Goal: Task Accomplishment & Management: Complete application form

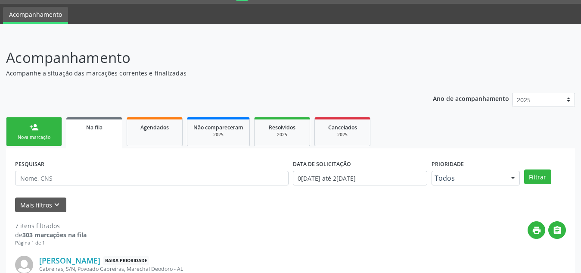
scroll to position [94, 0]
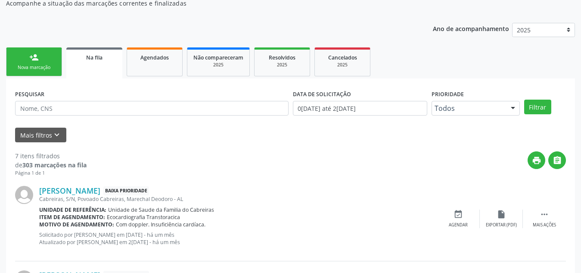
click at [48, 66] on div "Nova marcação" at bounding box center [33, 67] width 43 height 6
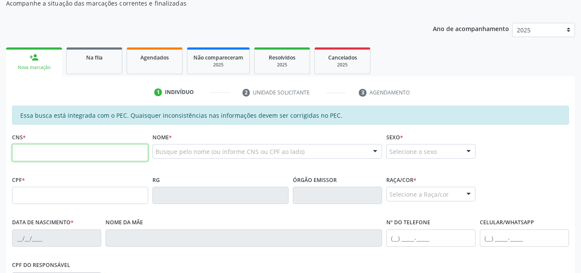
click at [64, 147] on input "text" at bounding box center [80, 152] width 136 height 17
paste input "707 0068 4421 2633"
type input "707 0068 4421 2633"
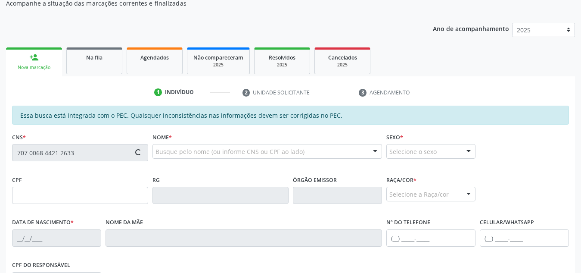
type input "070.094.624-10"
type input "2[DATE]"
type input "[PERSON_NAME]"
type input "[PHONE_NUMBER]"
type input "S/N"
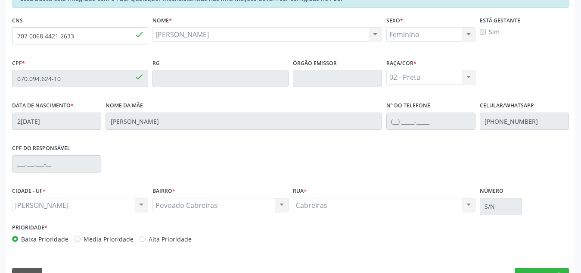
scroll to position [231, 0]
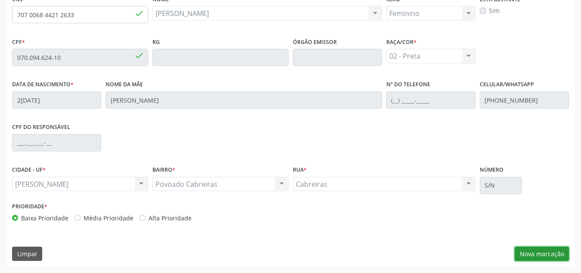
click at [531, 253] on button "Nova marcação" at bounding box center [542, 253] width 54 height 15
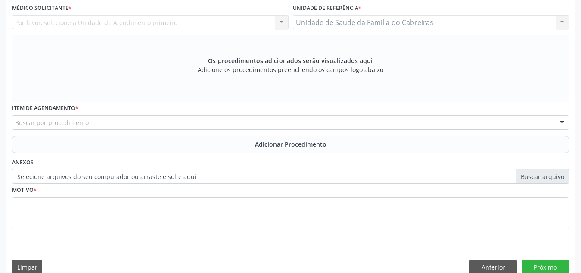
click at [252, 31] on div "Médico Solicitante * Por favor, selecione a Unidade de Atendimento primeiro Nen…" at bounding box center [150, 19] width 281 height 34
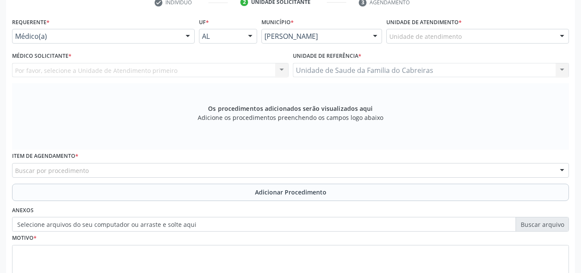
scroll to position [182, 0]
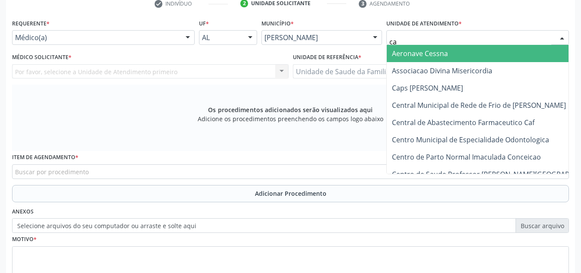
type input "cab"
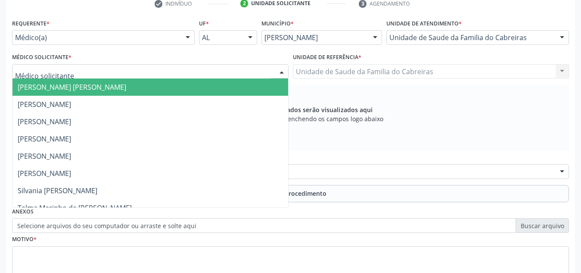
click at [242, 68] on div at bounding box center [150, 71] width 277 height 15
type input "l"
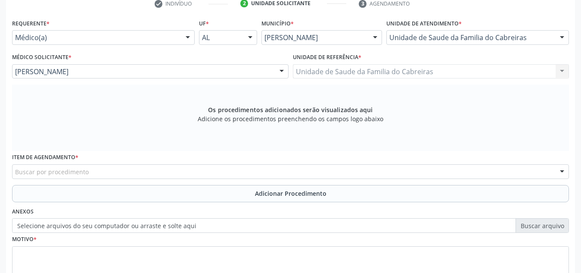
click at [179, 171] on div "Buscar por procedimento" at bounding box center [290, 171] width 557 height 15
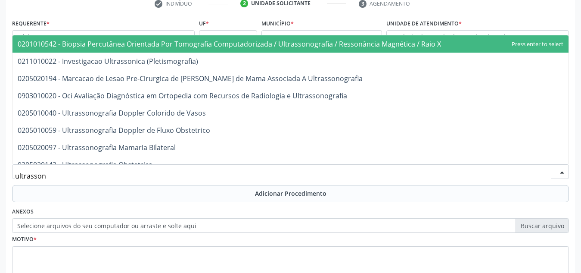
type input "ultrasso"
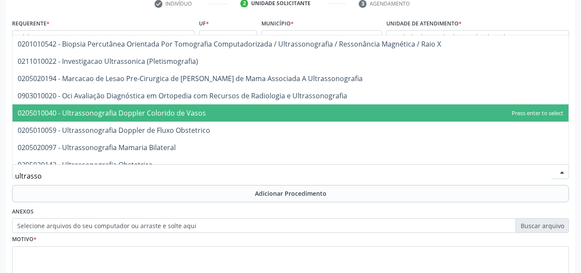
click at [194, 115] on span "0205010040 - Ultrassonografia Doppler Colorido de Vasos" at bounding box center [112, 112] width 188 height 9
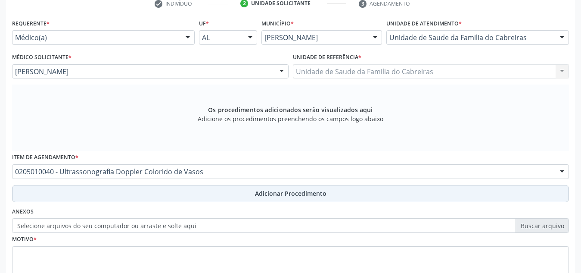
click at [198, 191] on button "Adicionar Procedimento" at bounding box center [290, 193] width 557 height 17
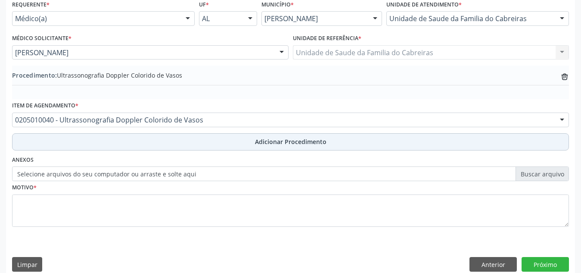
scroll to position [202, 0]
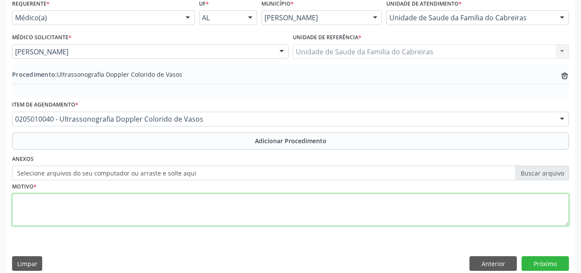
click at [197, 197] on textarea at bounding box center [290, 209] width 557 height 33
click at [82, 203] on textarea "Paciente com dor em regição posterior" at bounding box center [290, 209] width 557 height 33
click at [168, 197] on textarea "Paciente com dor em região posterior" at bounding box center [290, 209] width 557 height 33
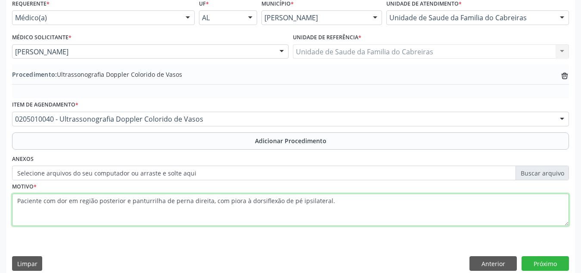
scroll to position [212, 0]
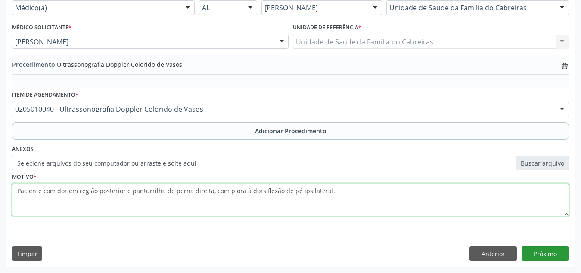
type textarea "Paciente com dor em região posterior e panturrilha de perna direita, com piora …"
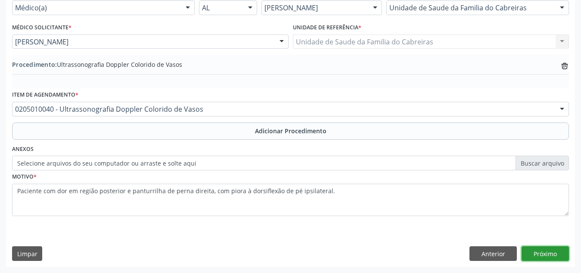
click at [544, 250] on button "Próximo" at bounding box center [545, 253] width 47 height 15
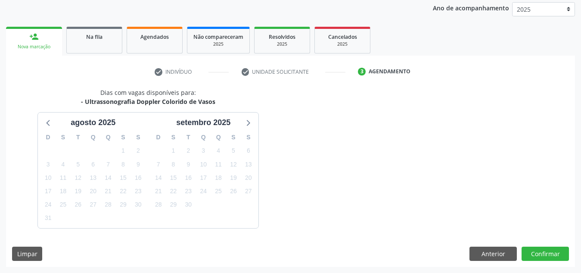
scroll to position [140, 0]
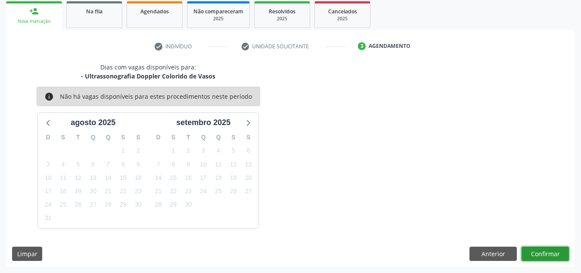
click at [537, 250] on button "Confirmar" at bounding box center [545, 253] width 47 height 15
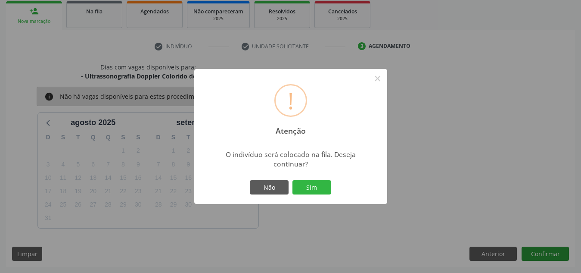
click at [293, 180] on button "Sim" at bounding box center [312, 187] width 39 height 15
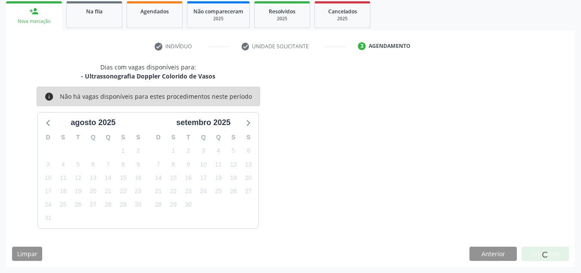
scroll to position [24, 0]
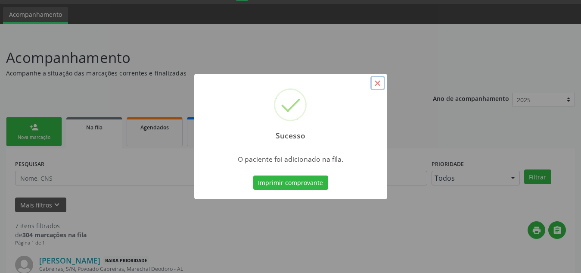
click at [377, 84] on button "×" at bounding box center [378, 83] width 15 height 15
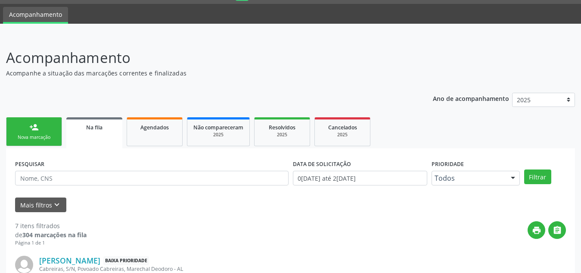
click at [34, 136] on div "Nova marcação" at bounding box center [33, 137] width 43 height 6
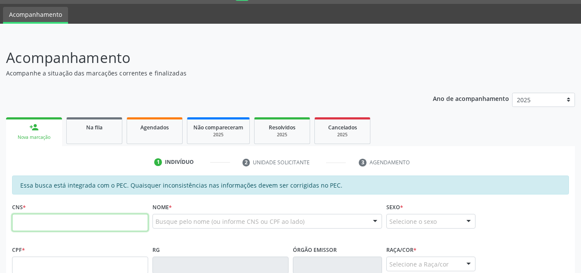
click at [66, 228] on input "text" at bounding box center [80, 222] width 136 height 17
paste input "707 0068 4421 2633"
type input "707 0068 4421 2633"
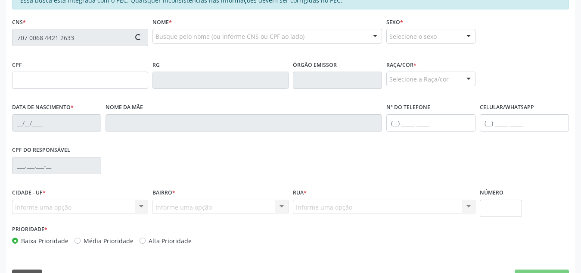
scroll to position [209, 0]
type input "070.094.624-10"
type input "2[DATE]"
type input "[PERSON_NAME]"
type input "[PHONE_NUMBER]"
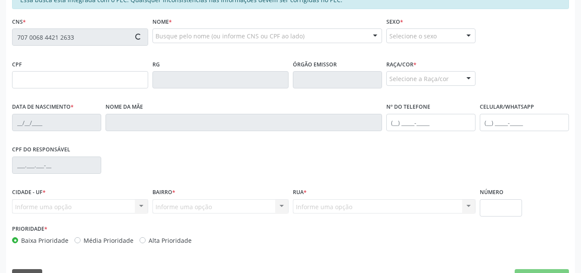
type input "S/N"
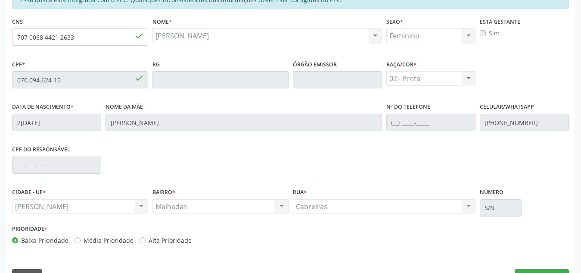
scroll to position [231, 0]
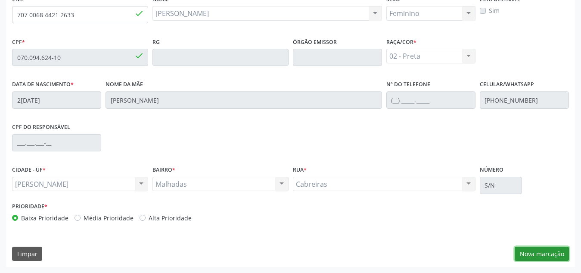
click at [559, 254] on button "Nova marcação" at bounding box center [542, 253] width 54 height 15
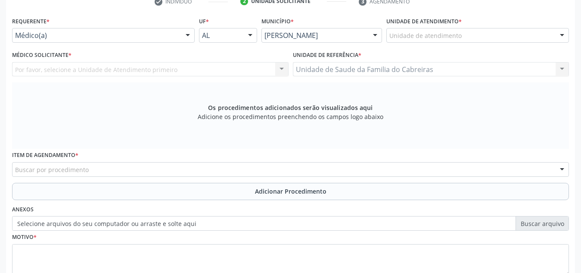
scroll to position [184, 0]
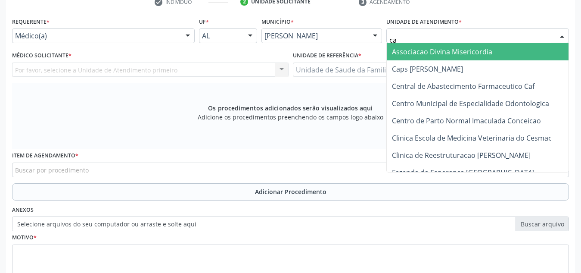
type input "cab"
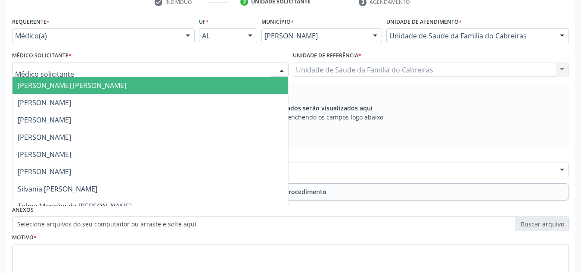
click at [234, 71] on div at bounding box center [150, 69] width 277 height 15
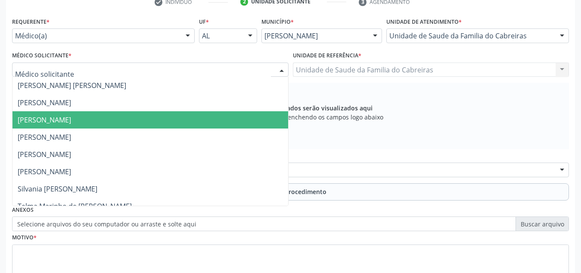
click at [200, 126] on span "[PERSON_NAME]" at bounding box center [150, 119] width 276 height 17
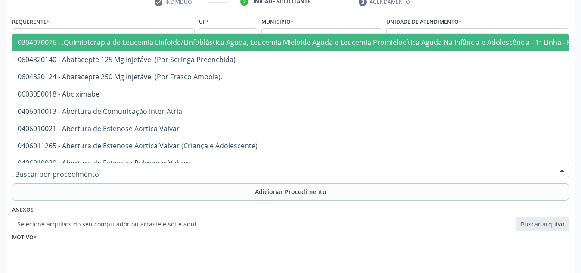
click at [181, 172] on div at bounding box center [290, 169] width 557 height 15
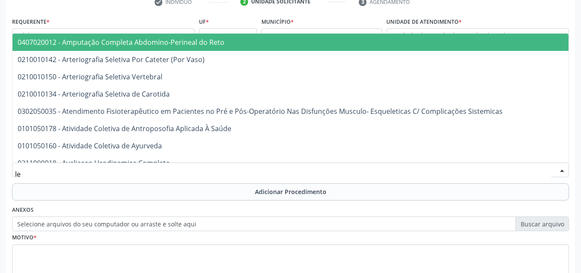
type input "l"
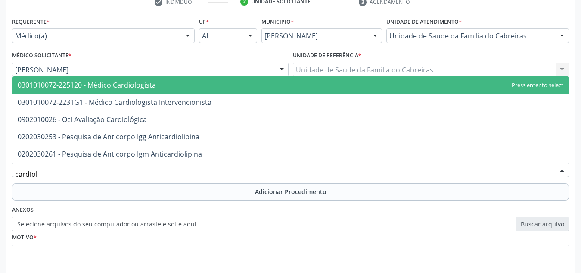
type input "cardiolo"
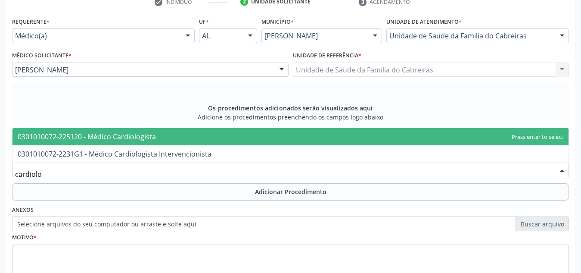
click at [184, 138] on span "0301010072-225120 - Médico Cardiologista" at bounding box center [290, 136] width 556 height 17
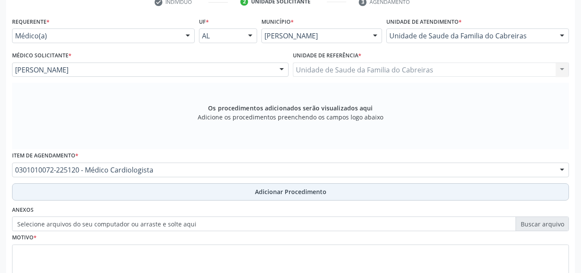
click at [173, 188] on button "Adicionar Procedimento" at bounding box center [290, 191] width 557 height 17
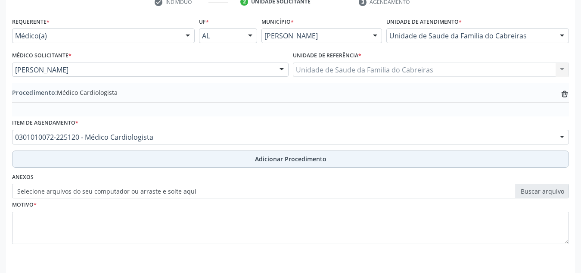
scroll to position [212, 0]
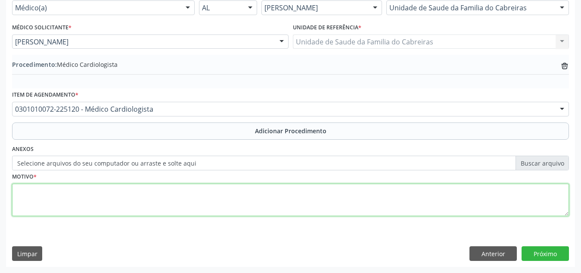
click at [173, 192] on textarea at bounding box center [290, 200] width 557 height 33
type textarea "Hipertensão essencial (primária)"
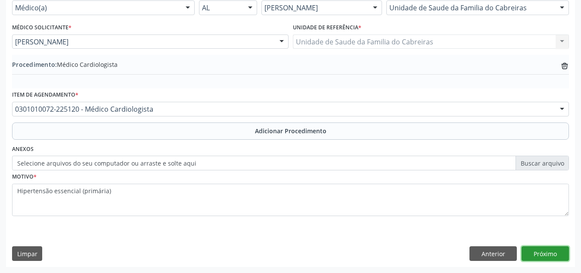
click at [530, 250] on button "Próximo" at bounding box center [545, 253] width 47 height 15
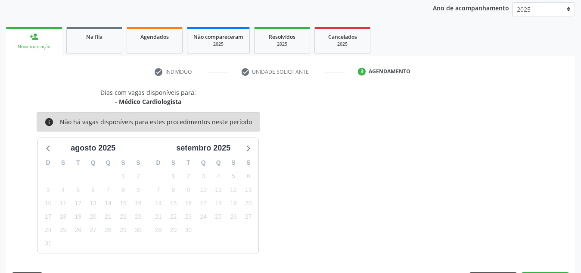
scroll to position [140, 0]
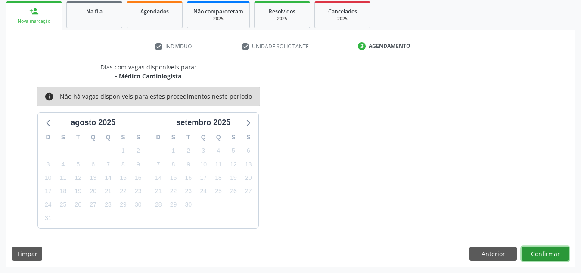
click at [538, 250] on button "Confirmar" at bounding box center [545, 253] width 47 height 15
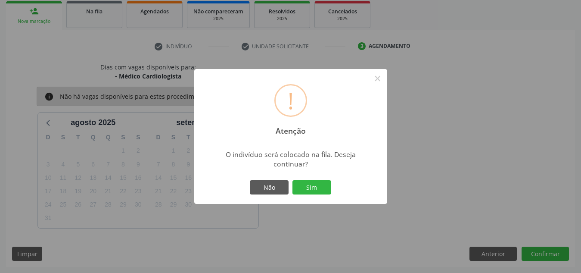
click at [293, 180] on button "Sim" at bounding box center [312, 187] width 39 height 15
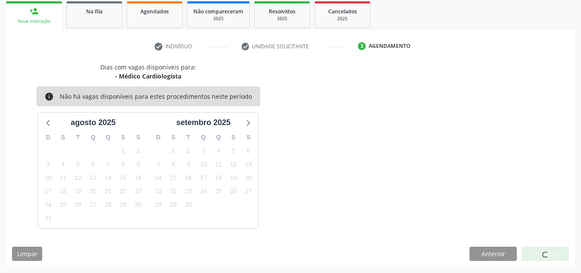
scroll to position [24, 0]
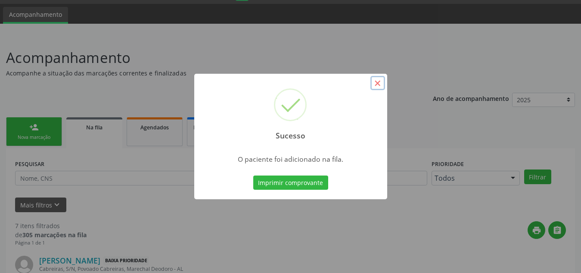
click at [377, 83] on button "×" at bounding box center [378, 83] width 15 height 15
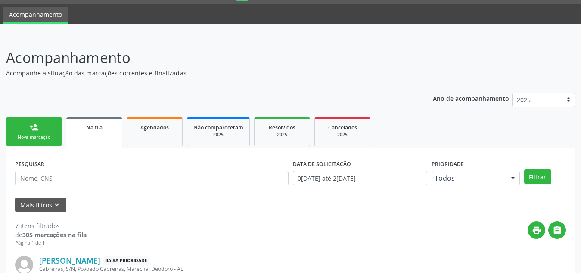
click at [25, 133] on link "person_add Nova marcação" at bounding box center [34, 131] width 56 height 29
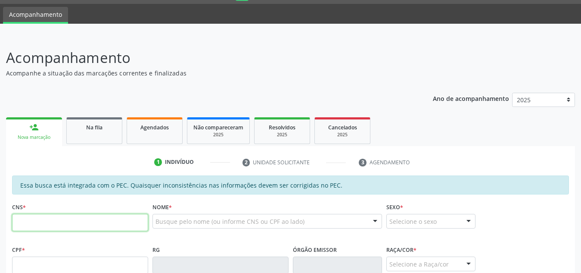
click at [52, 231] on input "text" at bounding box center [80, 222] width 136 height 17
paste input "707 0068 4421 2633"
type input "707 0068 4421 2633"
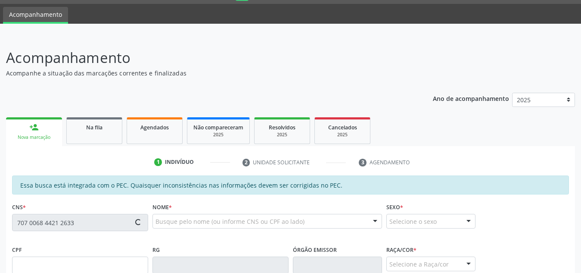
type input "070.094.624-10"
type input "2[DATE]"
type input "[PERSON_NAME]"
type input "[PHONE_NUMBER]"
type input "S/N"
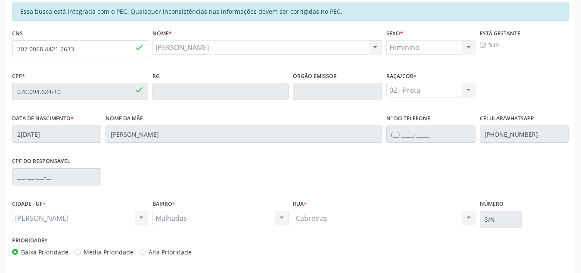
scroll to position [196, 0]
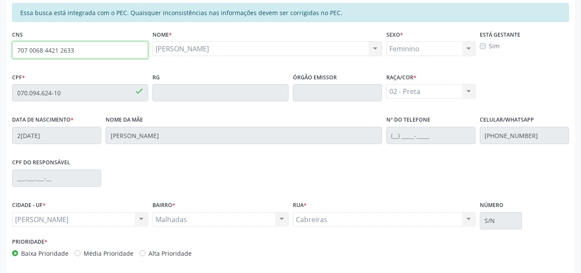
drag, startPoint x: 89, startPoint y: 53, endPoint x: 0, endPoint y: 53, distance: 89.2
click at [0, 53] on div "Acompanhamento Acompanhe a situação das marcações correntes e finalizadas Relat…" at bounding box center [290, 85] width 581 height 445
type input "705 0068 2982 2152"
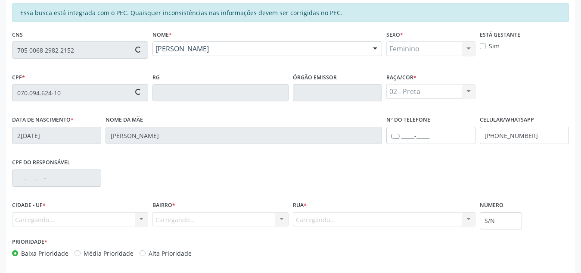
type input "276.418.134-53"
type input "1[DATE]"
type input "[PERSON_NAME]"
type input "[PHONE_NUMBER]"
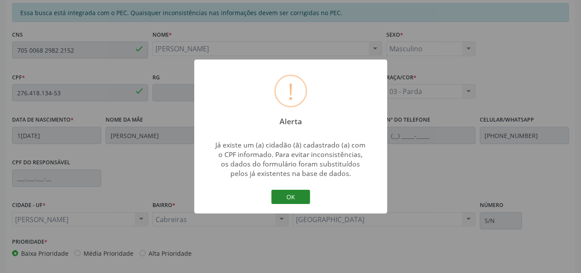
click at [290, 204] on button "OK" at bounding box center [290, 197] width 39 height 15
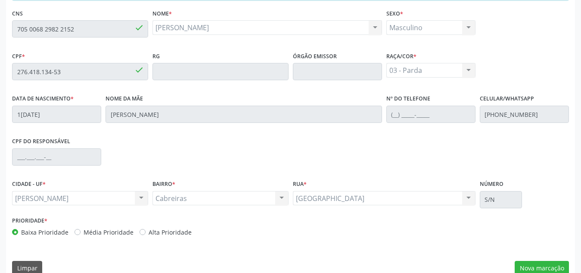
scroll to position [231, 0]
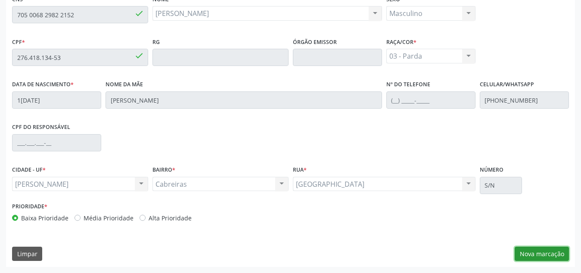
click at [555, 256] on button "Nova marcação" at bounding box center [542, 253] width 54 height 15
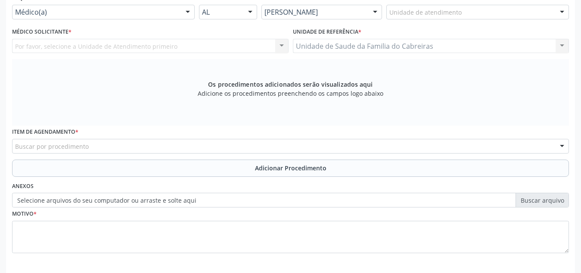
scroll to position [207, 0]
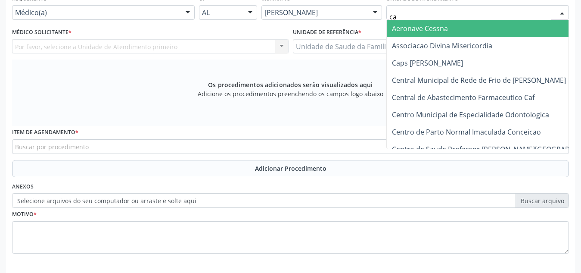
type input "cab"
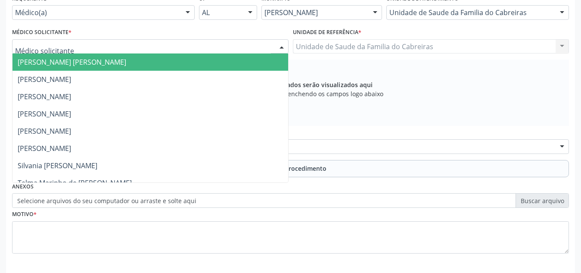
click at [118, 52] on div at bounding box center [150, 46] width 277 height 15
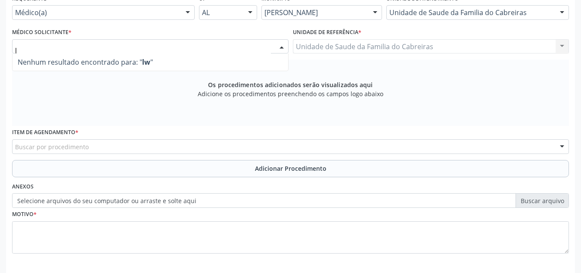
type input "le"
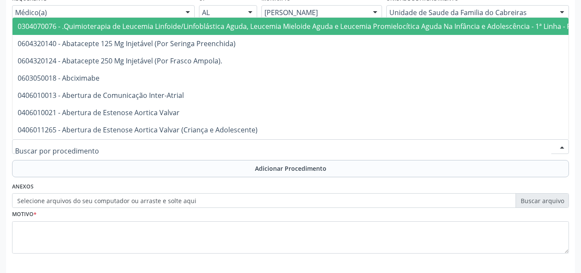
click at [118, 149] on div at bounding box center [290, 146] width 557 height 15
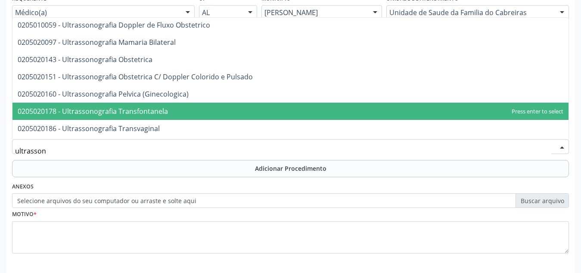
scroll to position [82, 0]
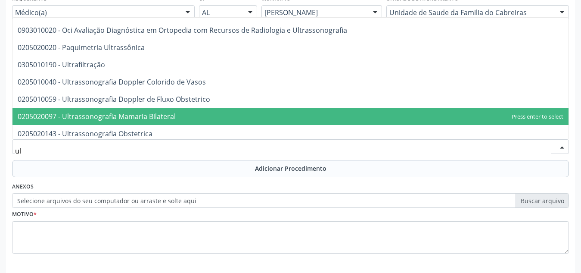
type input "u"
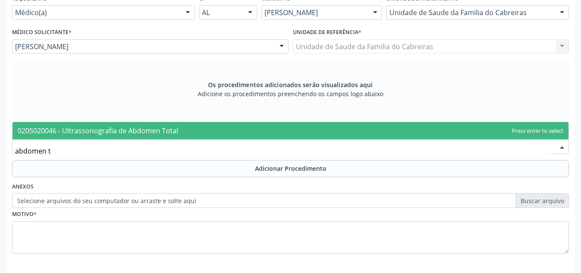
scroll to position [0, 0]
type input "abdomen to"
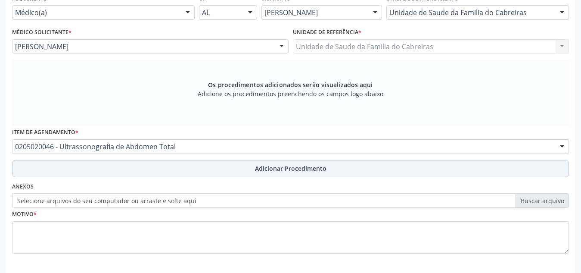
click at [150, 172] on button "Adicionar Procedimento" at bounding box center [290, 168] width 557 height 17
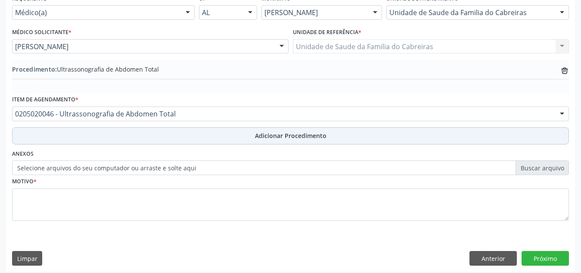
scroll to position [212, 0]
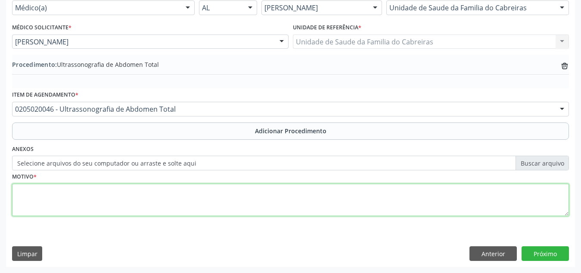
click at [148, 198] on textarea at bounding box center [290, 200] width 557 height 33
type textarea "Dor abdominal à esclarecer."
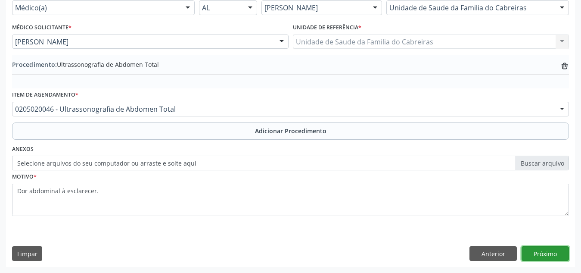
click at [559, 256] on button "Próximo" at bounding box center [545, 253] width 47 height 15
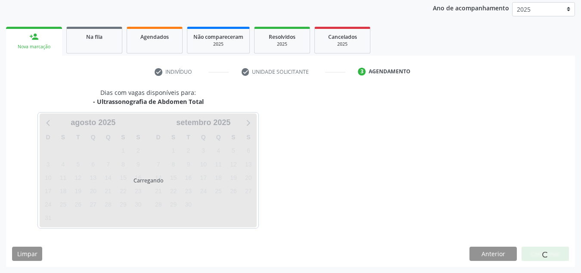
scroll to position [140, 0]
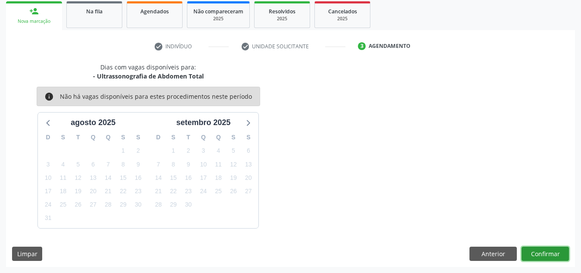
click at [559, 256] on button "Confirmar" at bounding box center [545, 253] width 47 height 15
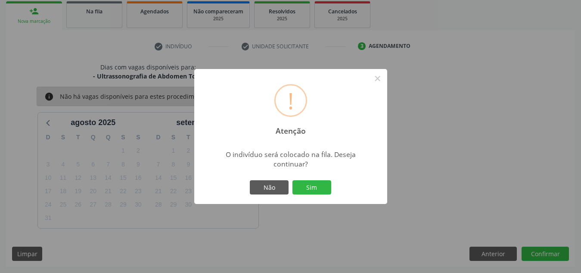
click at [293, 180] on button "Sim" at bounding box center [312, 187] width 39 height 15
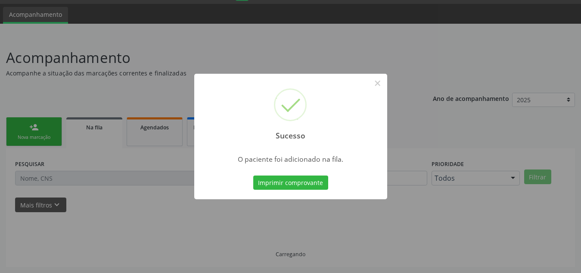
scroll to position [24, 0]
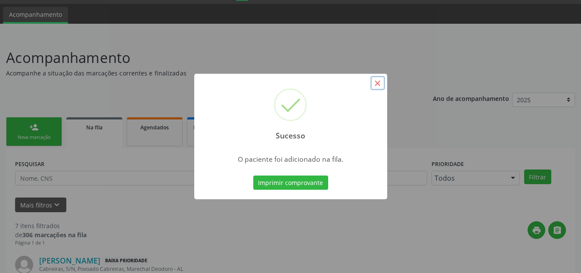
click at [379, 82] on button "×" at bounding box center [378, 83] width 15 height 15
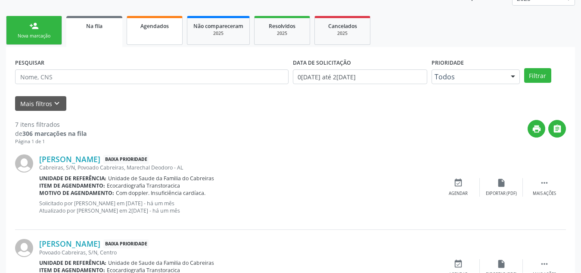
scroll to position [125, 0]
click at [34, 21] on div "person_add" at bounding box center [33, 25] width 9 height 9
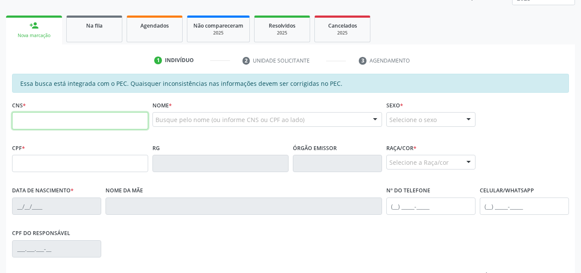
click at [102, 122] on input "text" at bounding box center [80, 120] width 136 height 17
paste input "705 0020 1029 3954"
type input "705 0020 1029 3954"
type input "412.741.214-34"
type input "0[DATE]"
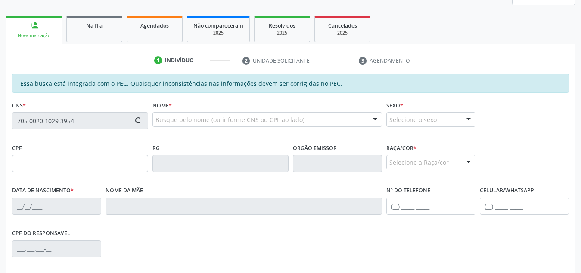
type input "[PERSON_NAME]"
type input "[PHONE_NUMBER]"
type input "S/N"
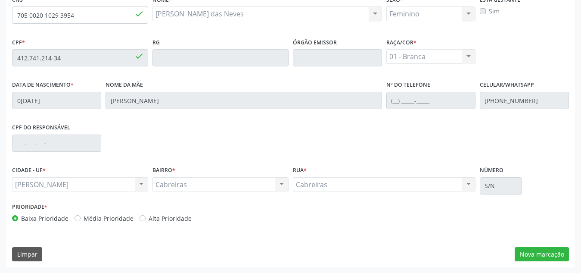
scroll to position [231, 0]
click at [533, 256] on button "Nova marcação" at bounding box center [542, 253] width 54 height 15
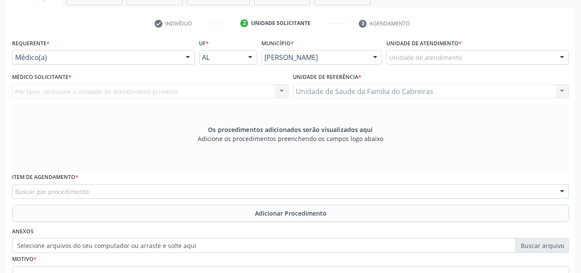
scroll to position [162, 0]
click at [516, 57] on div at bounding box center [478, 57] width 183 height 15
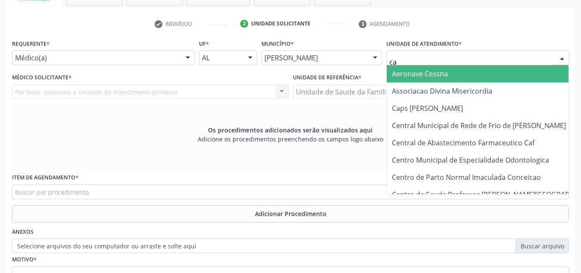
type input "cab"
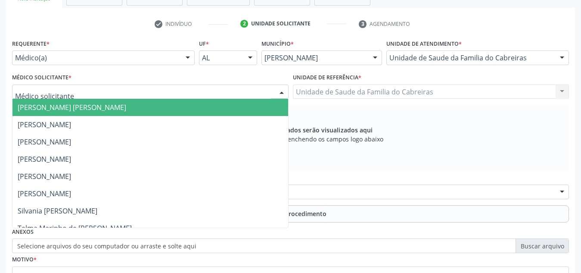
click at [210, 90] on div at bounding box center [150, 91] width 277 height 15
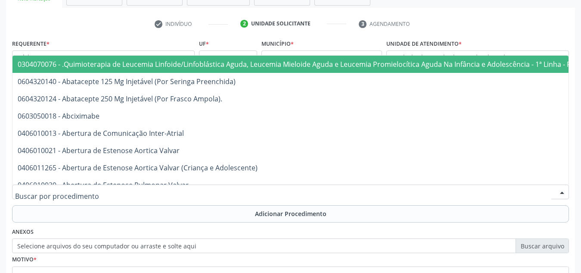
click at [156, 189] on div at bounding box center [290, 191] width 557 height 15
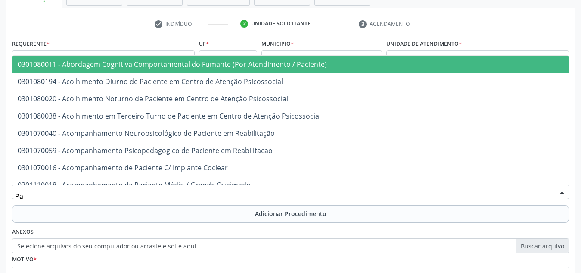
type input "P"
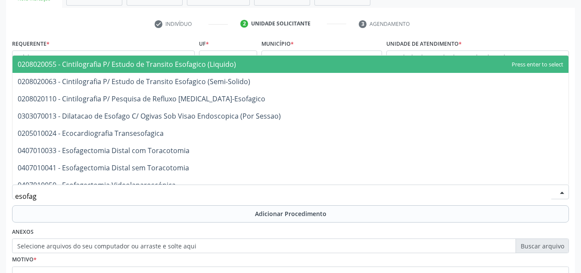
type input "esofago"
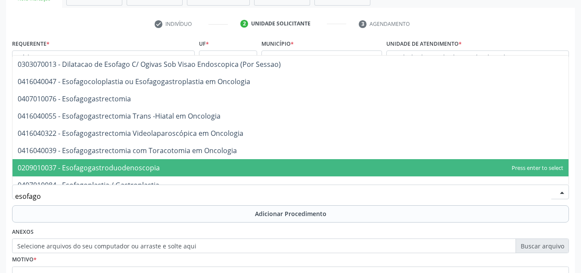
click at [166, 166] on span "0209010037 - Esofagogastroduodenoscopia" at bounding box center [290, 167] width 556 height 17
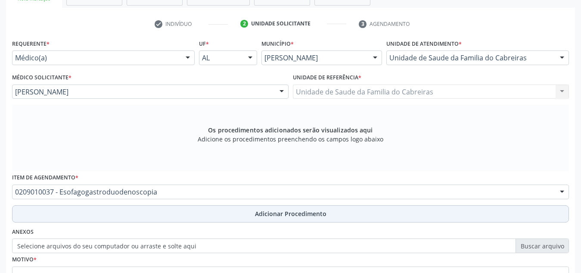
click at [163, 220] on button "Adicionar Procedimento" at bounding box center [290, 213] width 557 height 17
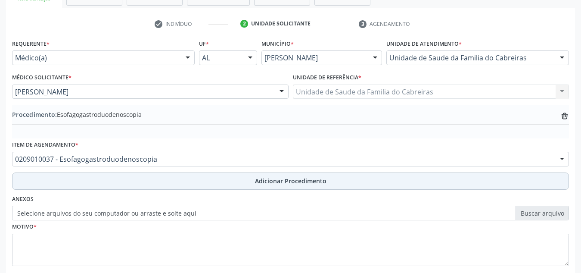
scroll to position [212, 0]
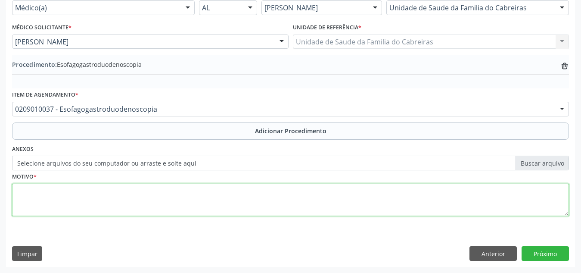
click at [219, 192] on textarea at bounding box center [290, 200] width 557 height 33
click at [198, 193] on textarea "Paciente com história prévia de lesões em estômago indentificado em eda anterior" at bounding box center [290, 200] width 557 height 33
click at [213, 193] on textarea "Paciente com história prévia de lesões em estômago identificado em eda anterior" at bounding box center [290, 200] width 557 height 33
type textarea "Paciente com história prévia de lesões em estômago identificado em eda anterior"
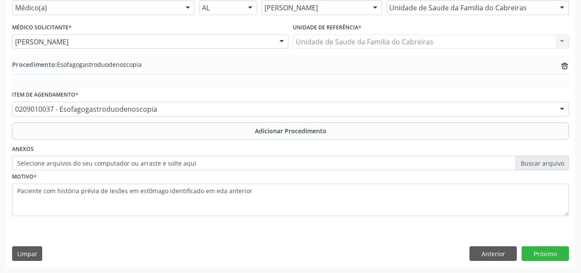
drag, startPoint x: 213, startPoint y: 193, endPoint x: 354, endPoint y: 217, distance: 143.2
click at [354, 217] on fieldset "Motivo * Paciente com história prévia de lesões em estômago identificado em eda…" at bounding box center [290, 196] width 557 height 52
click at [531, 250] on button "Próximo" at bounding box center [545, 253] width 47 height 15
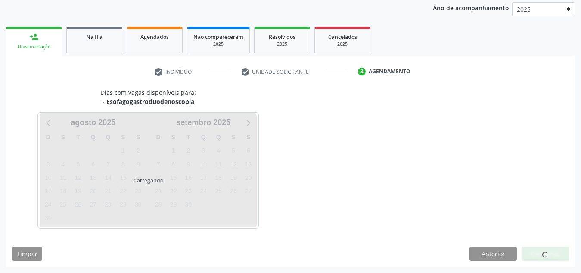
scroll to position [140, 0]
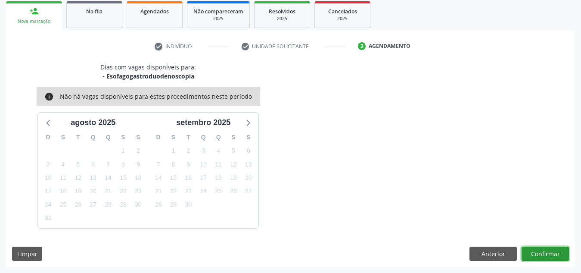
click at [531, 250] on button "Confirmar" at bounding box center [545, 253] width 47 height 15
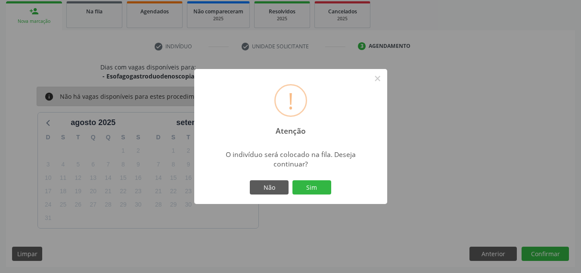
click at [293, 180] on button "Sim" at bounding box center [312, 187] width 39 height 15
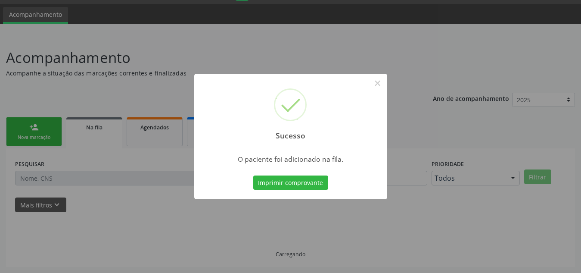
scroll to position [24, 0]
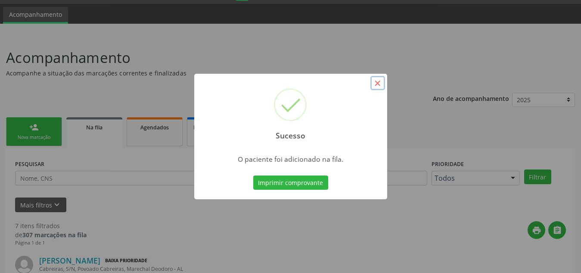
click at [376, 82] on button "×" at bounding box center [378, 83] width 15 height 15
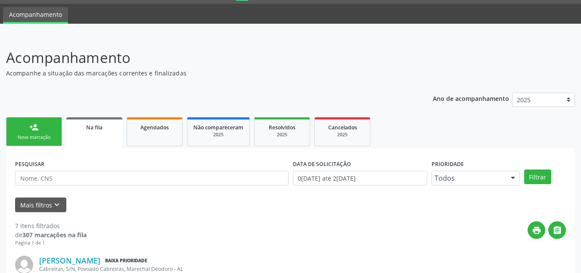
click at [28, 135] on div "Nova marcação" at bounding box center [33, 137] width 43 height 6
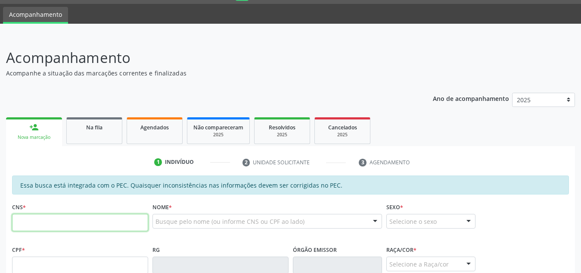
click at [84, 223] on input "text" at bounding box center [80, 222] width 136 height 17
type input "704 8075 4844 8449"
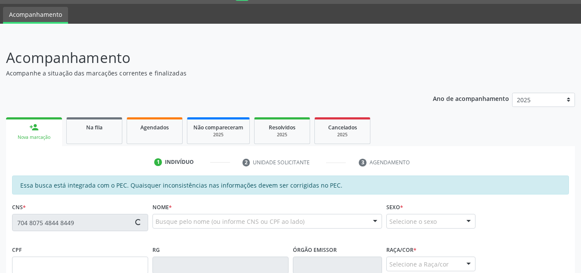
type input "158.377.434-30"
type input "2[DATE]"
type input "[PERSON_NAME]"
type input "[PHONE_NUMBER]"
type input "S/N"
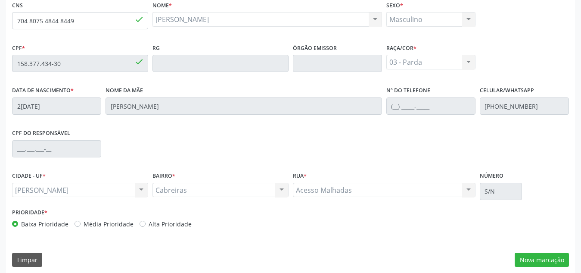
scroll to position [226, 0]
click at [540, 261] on button "Nova marcação" at bounding box center [542, 259] width 54 height 15
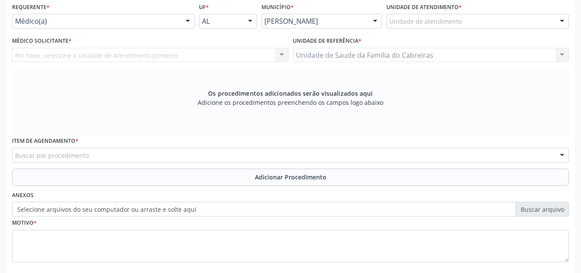
scroll to position [194, 0]
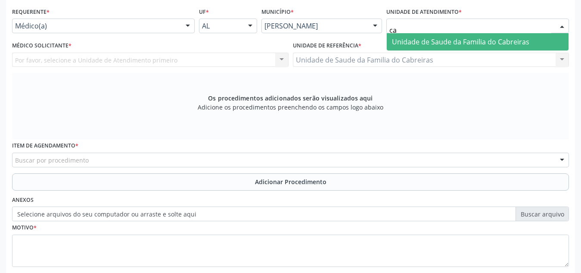
type input "cab"
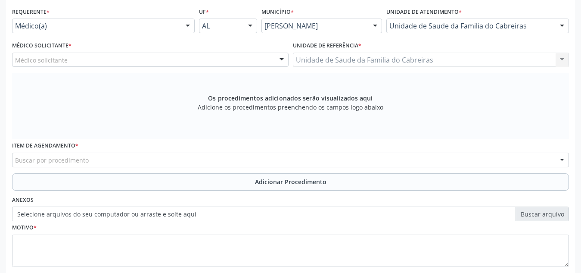
click at [237, 60] on div "Médico solicitante" at bounding box center [150, 60] width 277 height 15
type input "c"
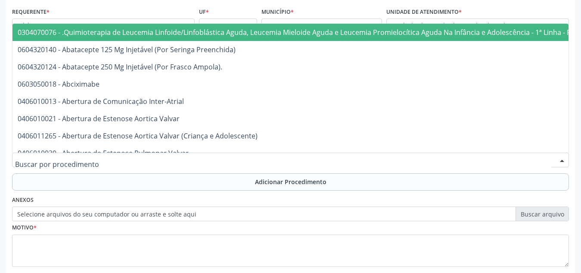
click at [200, 156] on div at bounding box center [290, 160] width 557 height 15
click at [129, 162] on div at bounding box center [290, 160] width 557 height 15
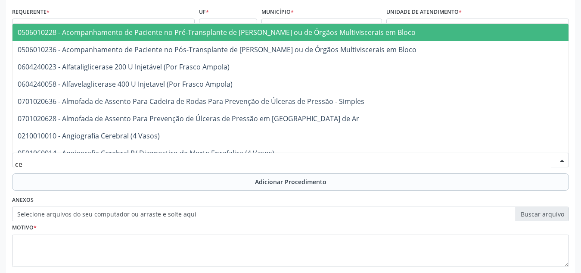
type input "c"
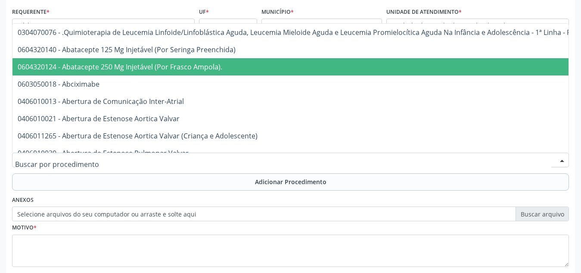
click at [138, 159] on div at bounding box center [290, 160] width 557 height 15
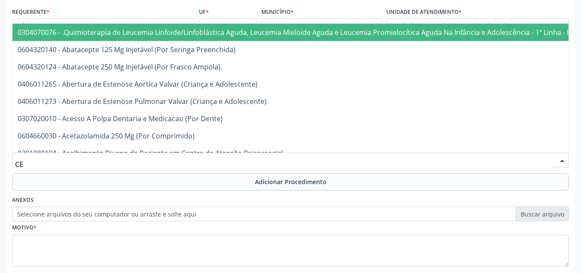
type input "C"
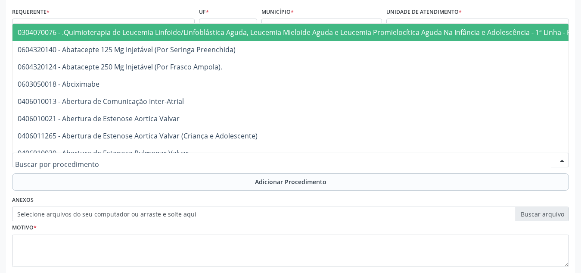
click at [182, 159] on div at bounding box center [290, 160] width 557 height 15
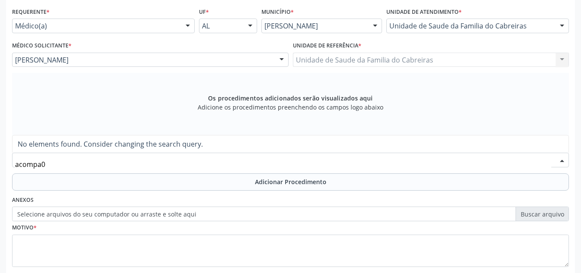
scroll to position [0, 0]
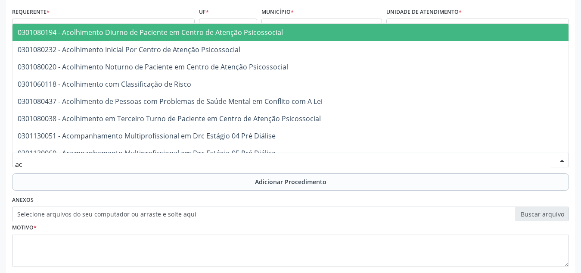
type input "a"
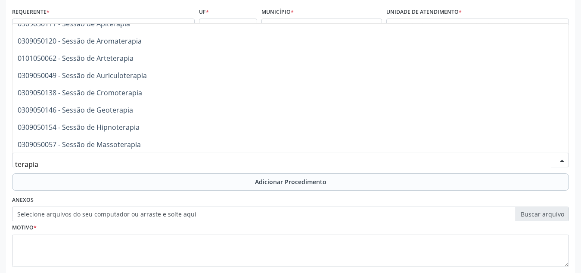
scroll to position [3801, 0]
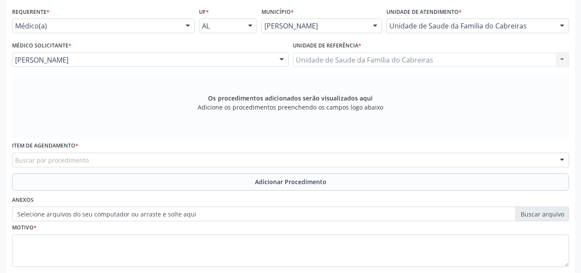
click at [129, 156] on div "Buscar por procedimento" at bounding box center [290, 160] width 557 height 15
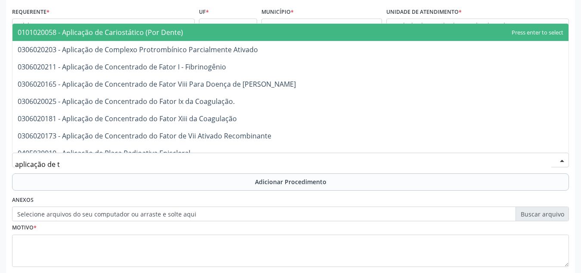
type input "aplicação de te"
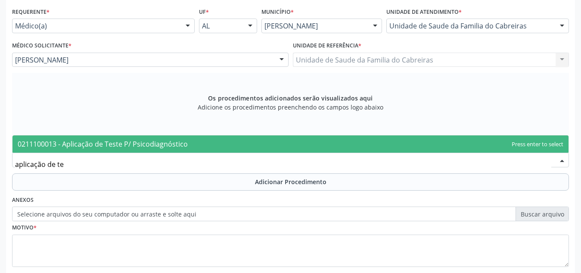
click at [155, 149] on span "0211100013 - Aplicação de Teste P/ Psicodiagnóstico" at bounding box center [290, 143] width 556 height 17
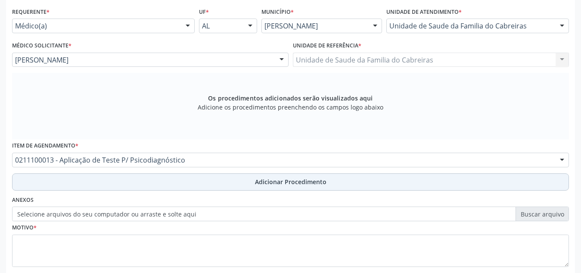
click at [154, 184] on button "Adicionar Procedimento" at bounding box center [290, 181] width 557 height 17
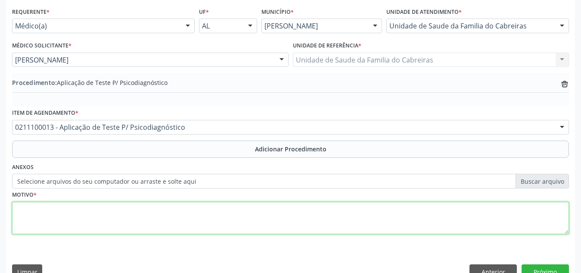
click at [126, 214] on textarea at bounding box center [290, 218] width 557 height 33
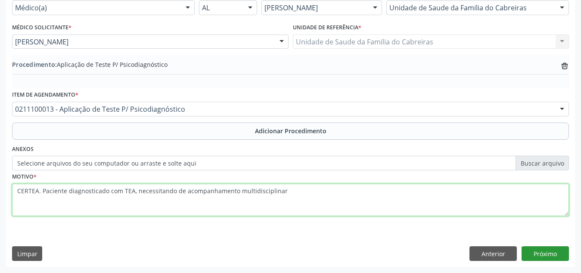
type textarea "CERTEA. Paciente diagnosticado com TEA, necessitando de acompanhamento multidis…"
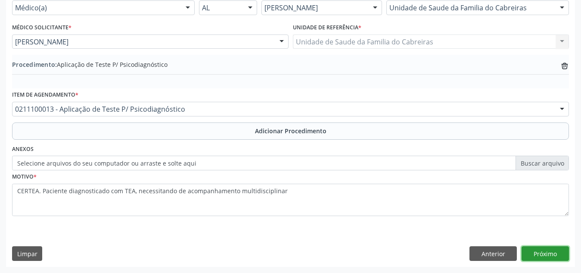
click at [546, 255] on button "Próximo" at bounding box center [545, 253] width 47 height 15
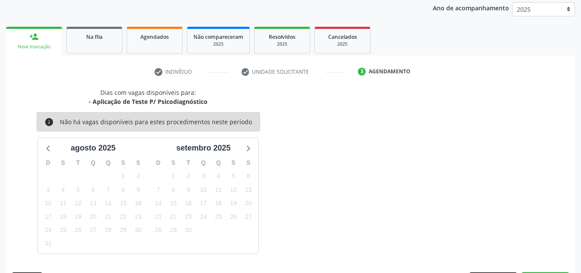
scroll to position [140, 0]
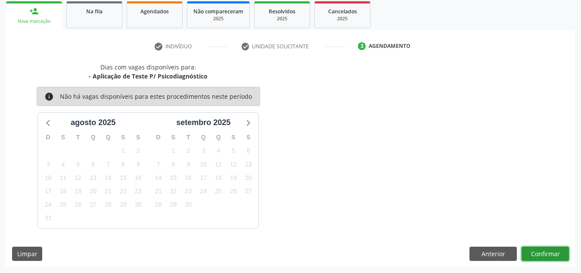
click at [541, 255] on button "Confirmar" at bounding box center [545, 253] width 47 height 15
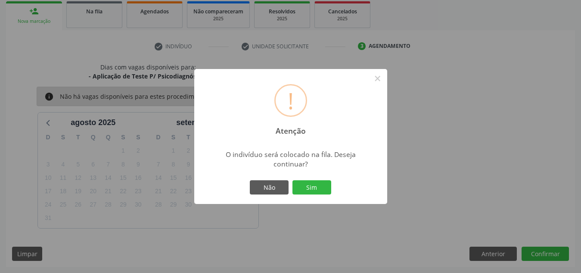
click at [293, 180] on button "Sim" at bounding box center [312, 187] width 39 height 15
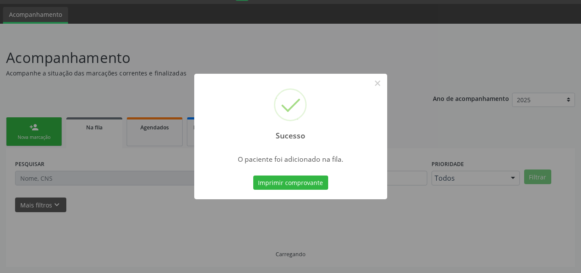
scroll to position [24, 0]
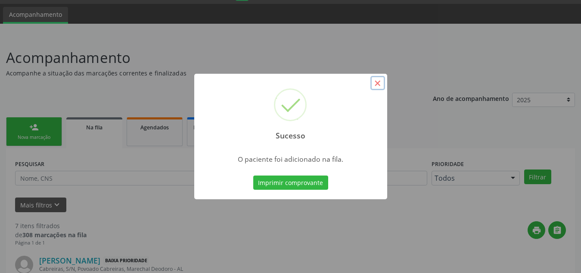
click at [373, 82] on button "×" at bounding box center [378, 83] width 15 height 15
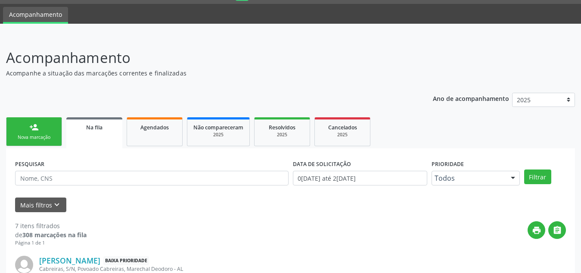
click at [39, 135] on div "Nova marcação" at bounding box center [33, 137] width 43 height 6
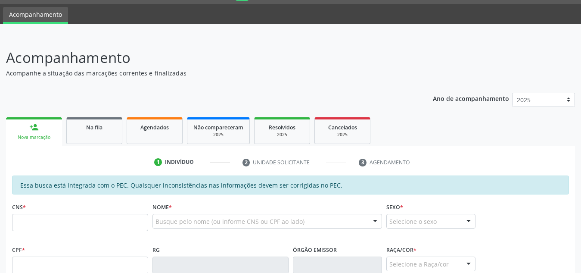
click at [34, 234] on fieldset "CNS *" at bounding box center [80, 218] width 136 height 37
click at [54, 222] on input "text" at bounding box center [80, 222] width 136 height 17
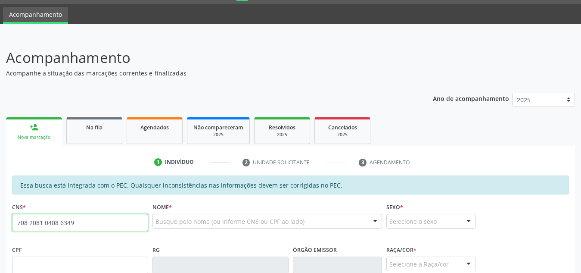
type input "708 2081 0408 6349"
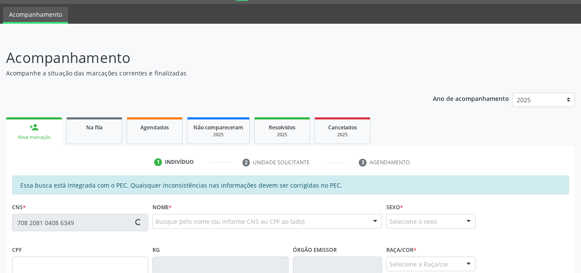
type input "071.583.464-98"
type input "1[DATE]"
type input "[PERSON_NAME]"
type input "[PHONE_NUMBER]"
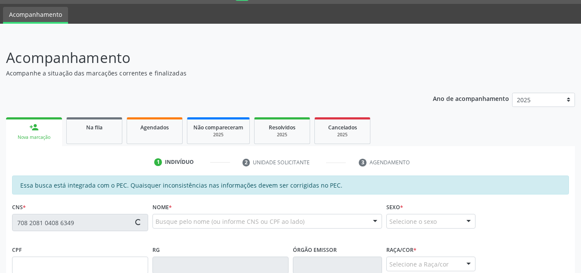
type input "S/N"
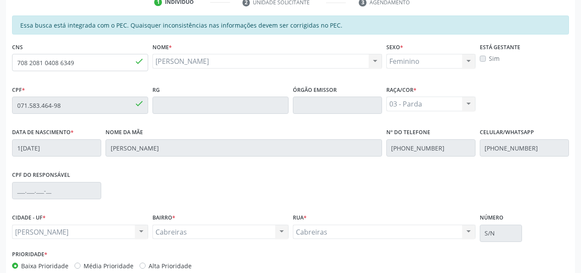
scroll to position [231, 0]
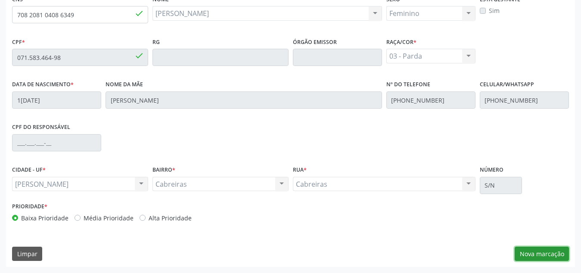
click at [551, 258] on button "Nova marcação" at bounding box center [542, 253] width 54 height 15
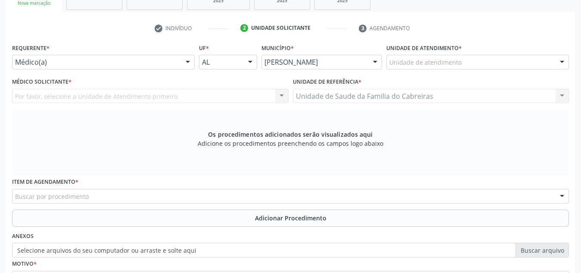
scroll to position [157, 0]
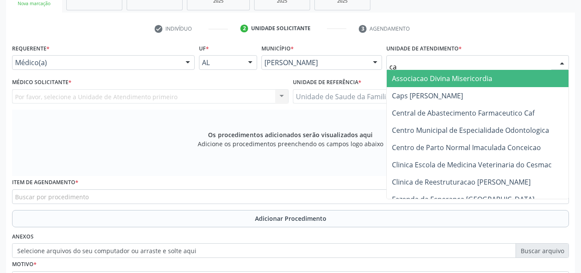
type input "cab"
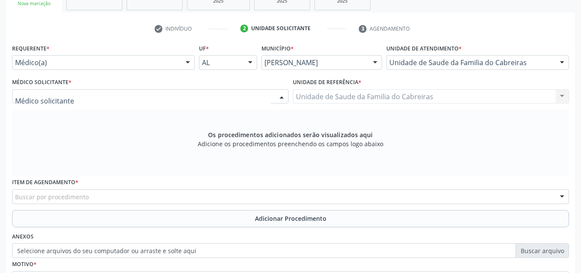
click at [81, 93] on div at bounding box center [150, 96] width 277 height 15
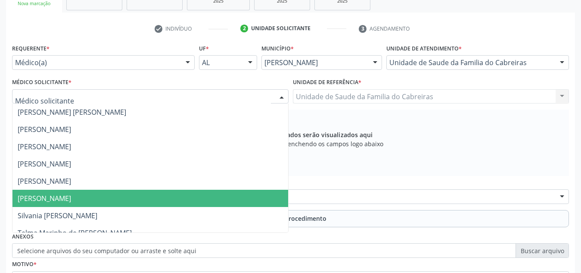
scroll to position [9, 0]
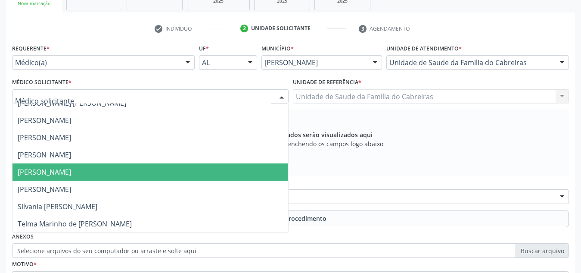
click at [224, 174] on span "[PERSON_NAME]" at bounding box center [150, 171] width 276 height 17
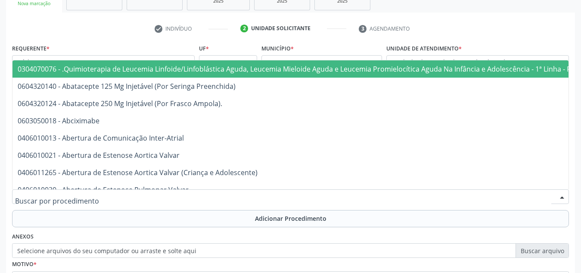
click at [192, 190] on div at bounding box center [290, 196] width 557 height 15
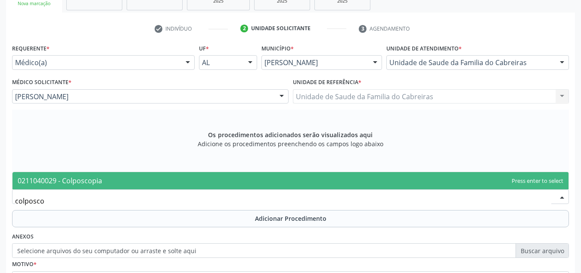
type input "colposcop"
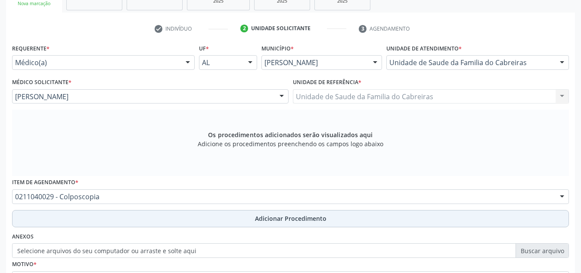
click at [187, 216] on button "Adicionar Procedimento" at bounding box center [290, 218] width 557 height 17
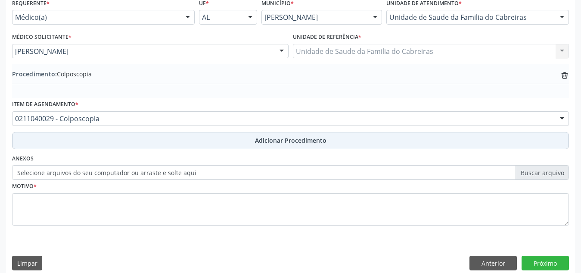
scroll to position [204, 0]
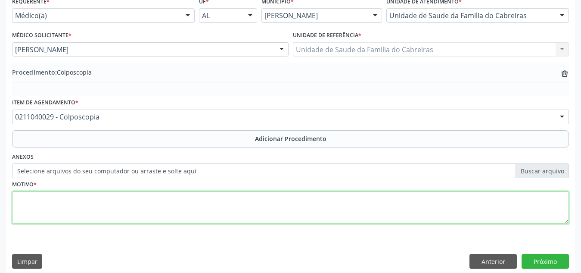
click at [191, 200] on textarea at bounding box center [290, 207] width 557 height 33
click at [191, 200] on textarea "Controle de NIC I. Com biópsia" at bounding box center [290, 207] width 557 height 33
type textarea "Controle de NIC I. Com biópsia se necessária."
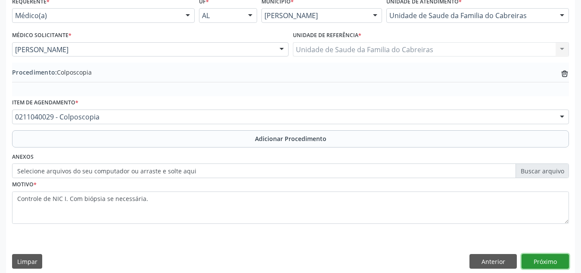
click at [544, 259] on button "Próximo" at bounding box center [545, 261] width 47 height 15
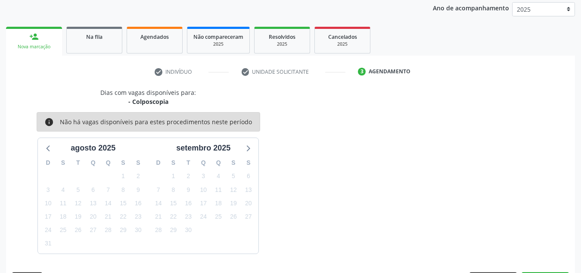
scroll to position [140, 0]
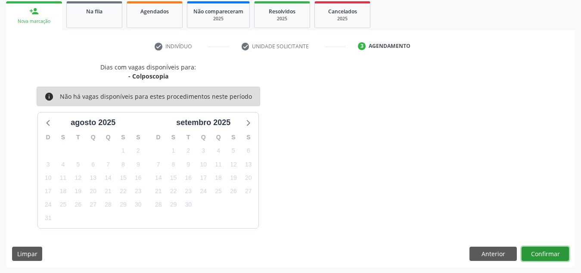
click at [544, 259] on button "Confirmar" at bounding box center [545, 253] width 47 height 15
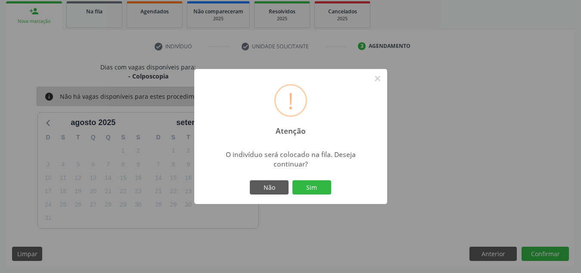
click at [293, 180] on button "Sim" at bounding box center [312, 187] width 39 height 15
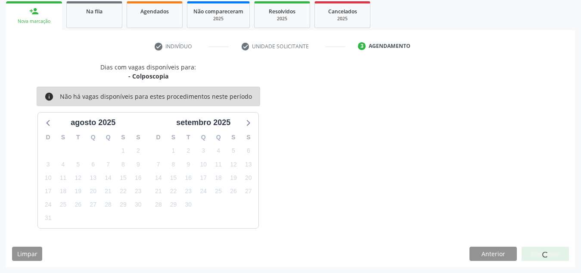
scroll to position [24, 0]
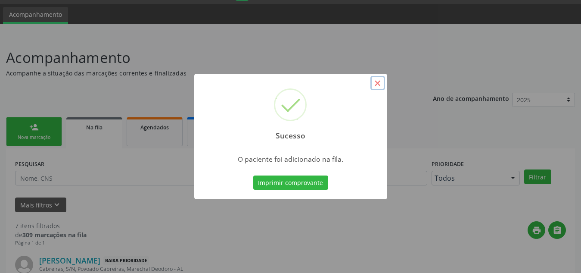
click at [383, 81] on button "×" at bounding box center [378, 83] width 15 height 15
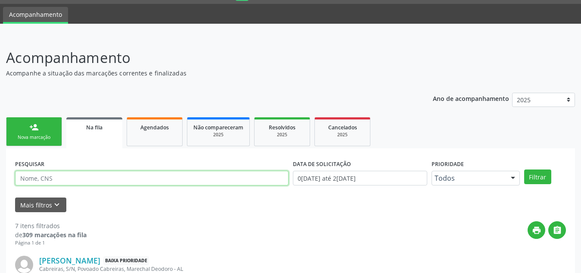
click at [168, 184] on input "text" at bounding box center [152, 178] width 274 height 15
type input "rosilene"
click at [524, 169] on button "Filtrar" at bounding box center [537, 176] width 27 height 15
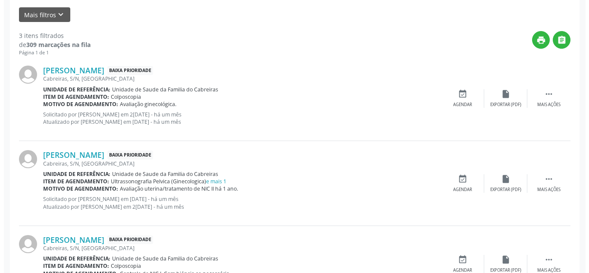
scroll to position [259, 0]
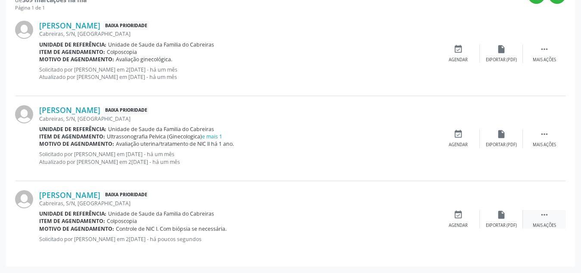
click at [553, 217] on div " Mais ações" at bounding box center [544, 219] width 43 height 19
click at [449, 218] on div "cancel Cancelar" at bounding box center [458, 219] width 43 height 19
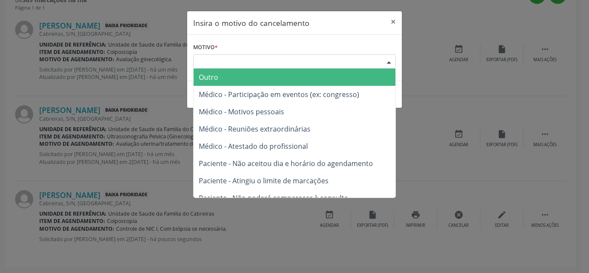
click at [300, 61] on div "Escolha o motivo" at bounding box center [294, 61] width 203 height 15
click at [293, 73] on span "Outro" at bounding box center [294, 77] width 202 height 17
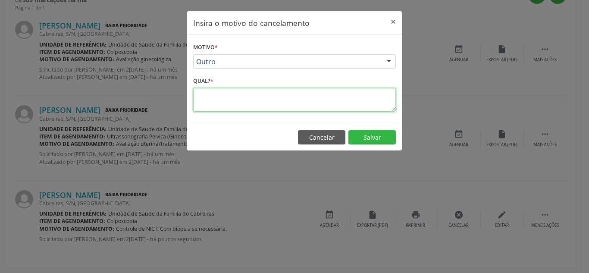
click at [280, 97] on textarea at bounding box center [294, 100] width 203 height 24
type textarea "j"
type textarea "duplicada"
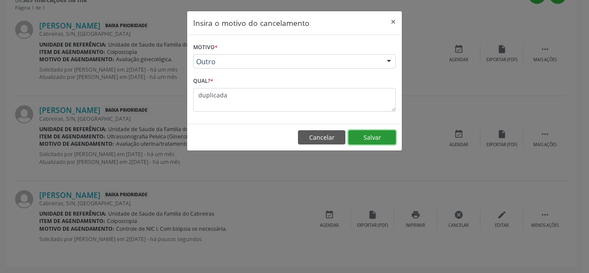
click at [373, 133] on button "Salvar" at bounding box center [371, 137] width 47 height 15
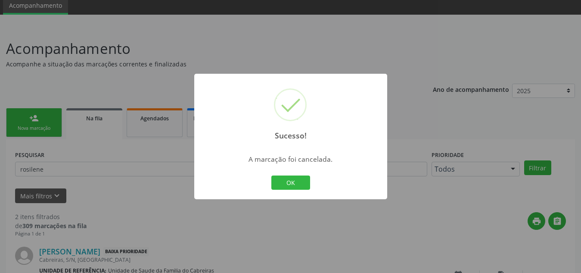
scroll to position [181, 0]
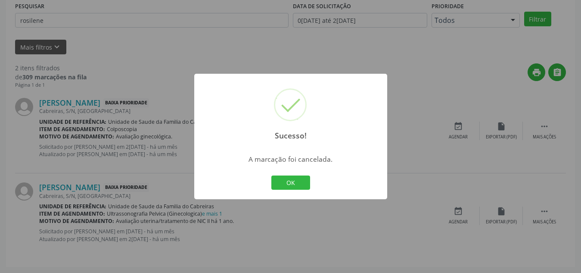
click at [425, 106] on div "Sucesso! × A marcação foi cancelada. OK Cancel" at bounding box center [290, 136] width 581 height 273
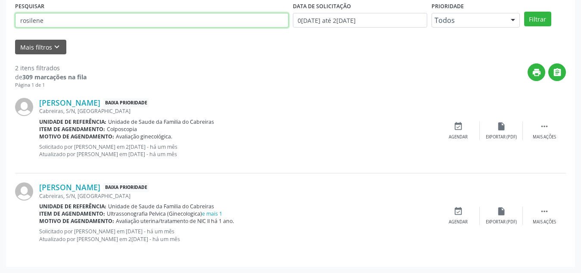
drag, startPoint x: 59, startPoint y: 22, endPoint x: 3, endPoint y: 26, distance: 56.7
click at [3, 26] on div "Acompanhamento Acompanhe a situação das marcações correntes e finalizadas Relat…" at bounding box center [290, 75] width 581 height 395
type input "[PERSON_NAME]"
click at [524, 12] on button "Filtrar" at bounding box center [537, 19] width 27 height 15
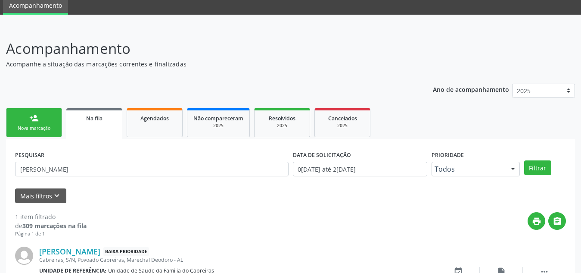
scroll to position [89, 0]
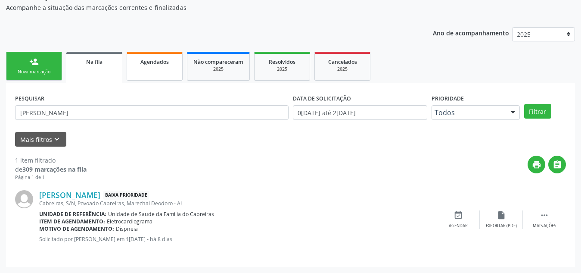
click at [160, 70] on link "Agendados" at bounding box center [155, 66] width 56 height 29
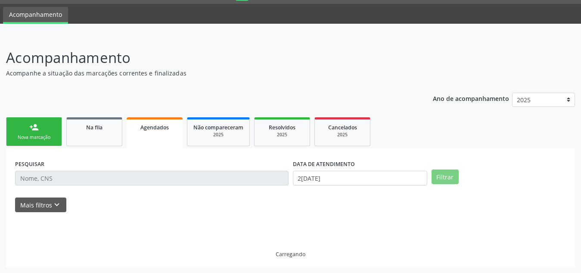
click at [160, 70] on p "Acompanhe a situação das marcações correntes e finalizadas" at bounding box center [205, 73] width 399 height 9
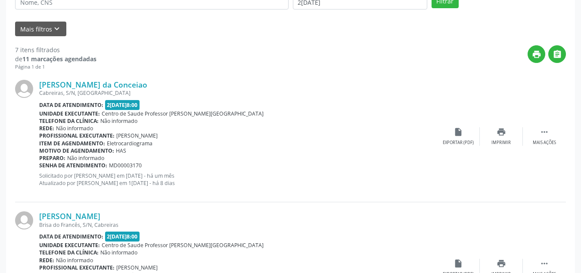
scroll to position [146, 0]
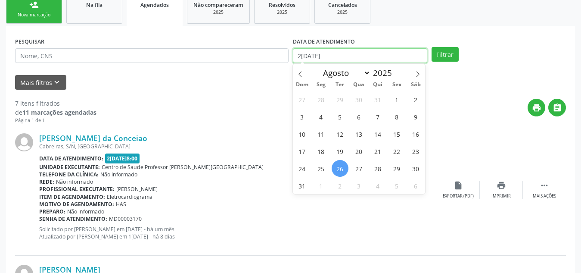
click at [357, 56] on input "2[DATE]" at bounding box center [360, 55] width 134 height 15
click at [391, 102] on span "1" at bounding box center [397, 99] width 17 height 17
type input "0[DATE]"
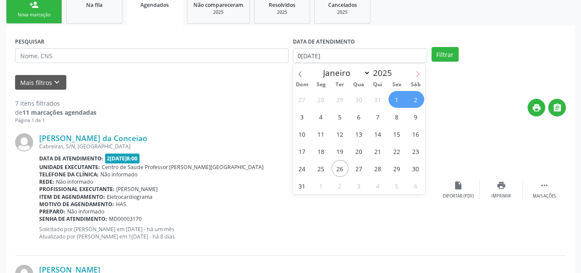
click at [419, 75] on icon at bounding box center [418, 74] width 3 height 6
select select "8"
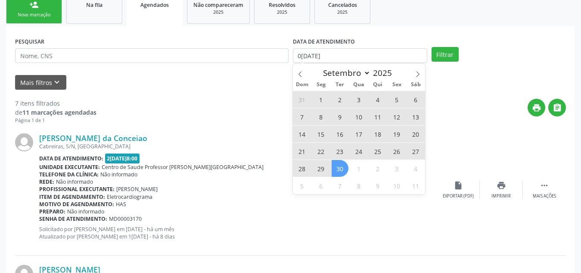
click at [343, 169] on span "30" at bounding box center [340, 168] width 17 height 17
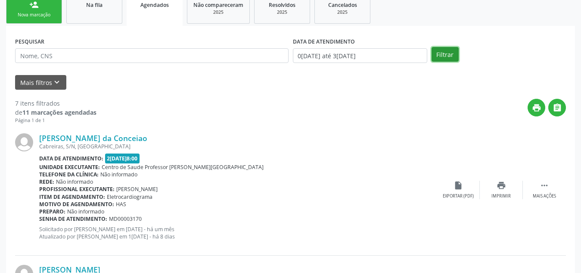
click at [446, 55] on button "Filtrar" at bounding box center [445, 54] width 27 height 15
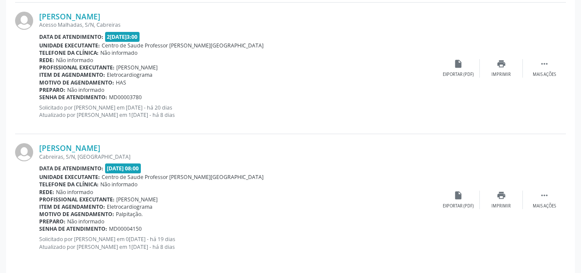
scroll to position [1451, 0]
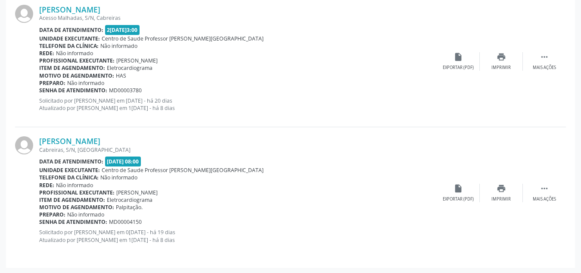
click at [119, 198] on span "Eletrocardiograma" at bounding box center [130, 199] width 46 height 7
drag, startPoint x: 38, startPoint y: 135, endPoint x: 138, endPoint y: 137, distance: 100.4
click at [138, 137] on div "[PERSON_NAME] Cabreiras, S/N, [GEOGRAPHIC_DATA] Data de atendimento: [DATE] 08:…" at bounding box center [290, 192] width 551 height 131
click at [138, 137] on div "[PERSON_NAME]" at bounding box center [238, 140] width 398 height 9
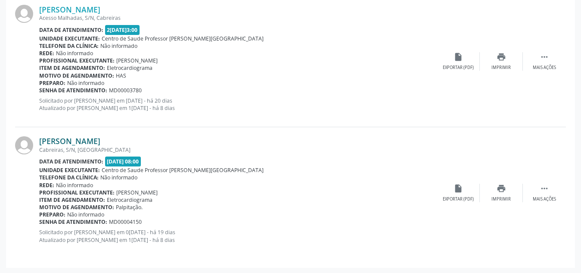
drag, startPoint x: 135, startPoint y: 141, endPoint x: 41, endPoint y: 141, distance: 94.4
click at [41, 141] on div "[PERSON_NAME]" at bounding box center [238, 140] width 398 height 9
click at [453, 197] on div "Exportar (PDF)" at bounding box center [458, 199] width 31 height 6
drag, startPoint x: 37, startPoint y: 141, endPoint x: 135, endPoint y: 140, distance: 97.8
click at [135, 140] on div "[PERSON_NAME] Cabreiras, S/N, [GEOGRAPHIC_DATA] Data de atendimento: [DATE] 08:…" at bounding box center [290, 192] width 551 height 131
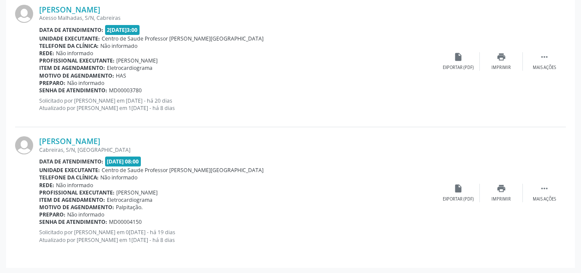
copy div "[PERSON_NAME]"
click at [158, 149] on div "Cabreiras, S/N, [GEOGRAPHIC_DATA]" at bounding box center [238, 149] width 398 height 7
drag, startPoint x: 104, startPoint y: 156, endPoint x: 167, endPoint y: 159, distance: 63.4
click at [167, 159] on div "Data de atendimento: 2[DATE]8:00" at bounding box center [238, 161] width 398 height 10
